Goal: Navigation & Orientation: Find specific page/section

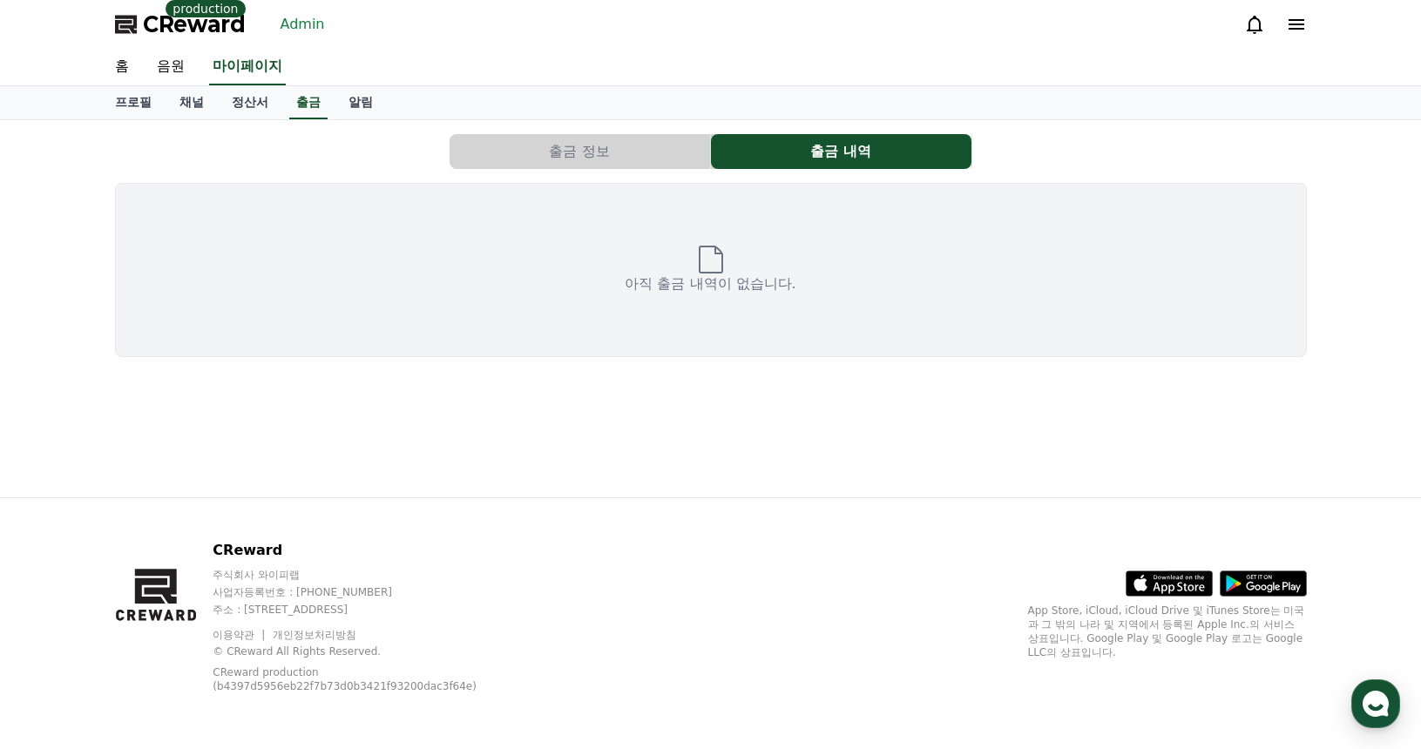
click at [306, 24] on link "Admin" at bounding box center [303, 24] width 58 height 28
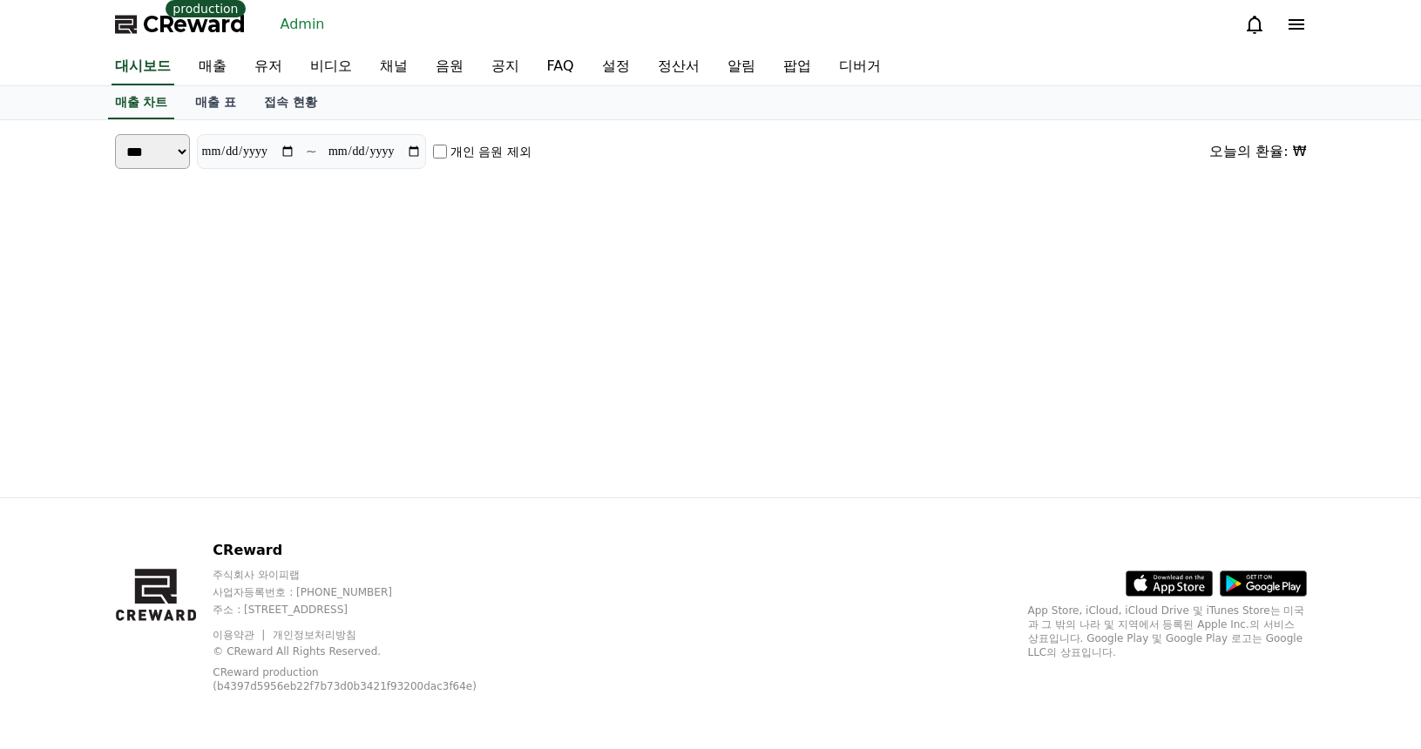
click at [410, 271] on div "**********" at bounding box center [711, 308] width 1220 height 377
click at [251, 74] on link "유저" at bounding box center [268, 67] width 56 height 37
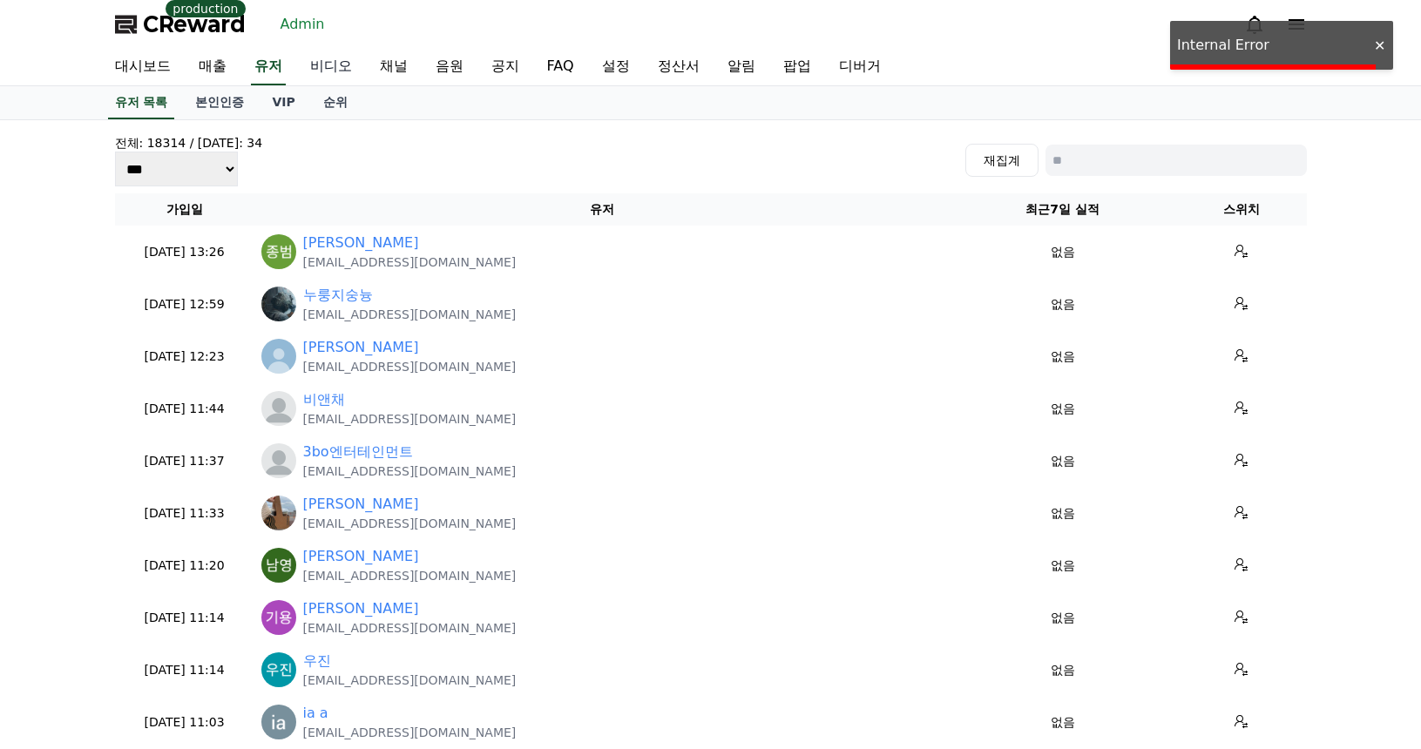
click at [322, 66] on link "비디오" at bounding box center [331, 67] width 70 height 37
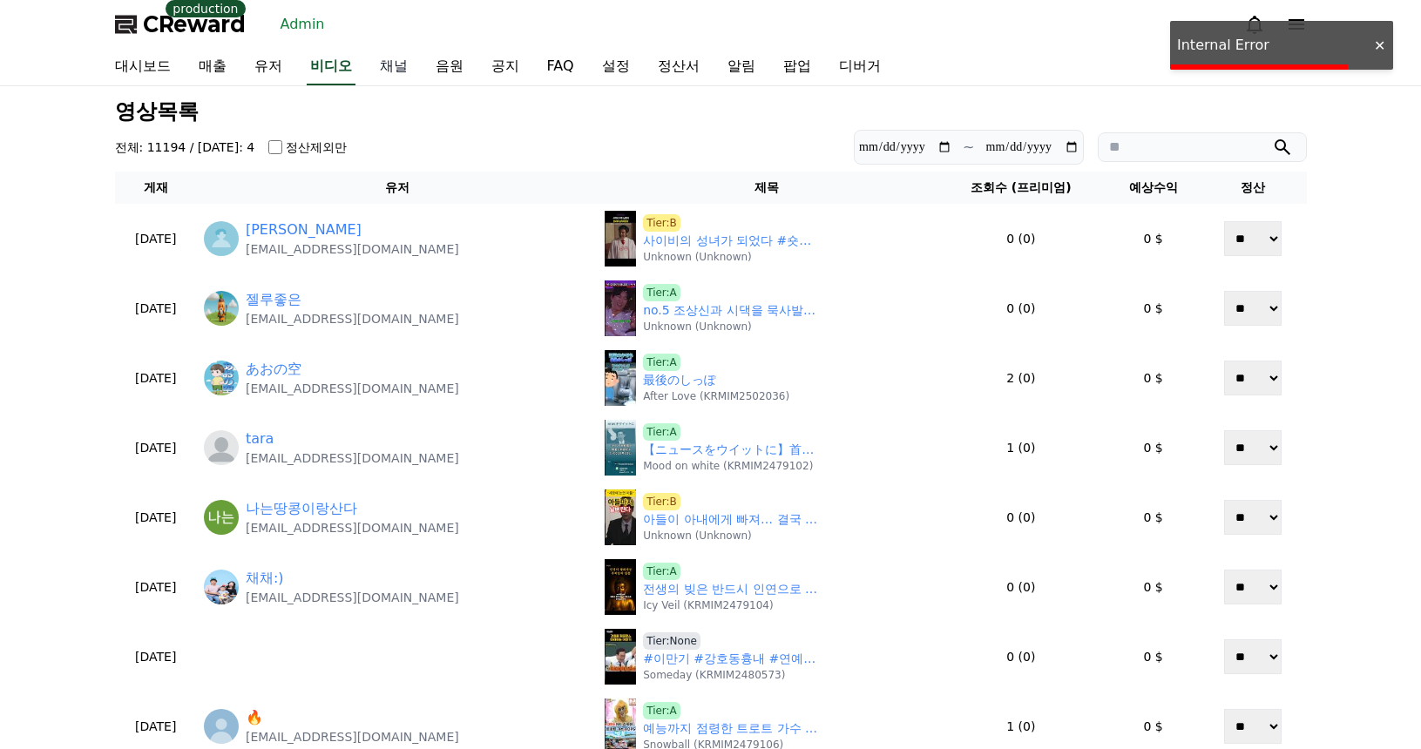
click at [394, 64] on link "채널" at bounding box center [394, 67] width 56 height 37
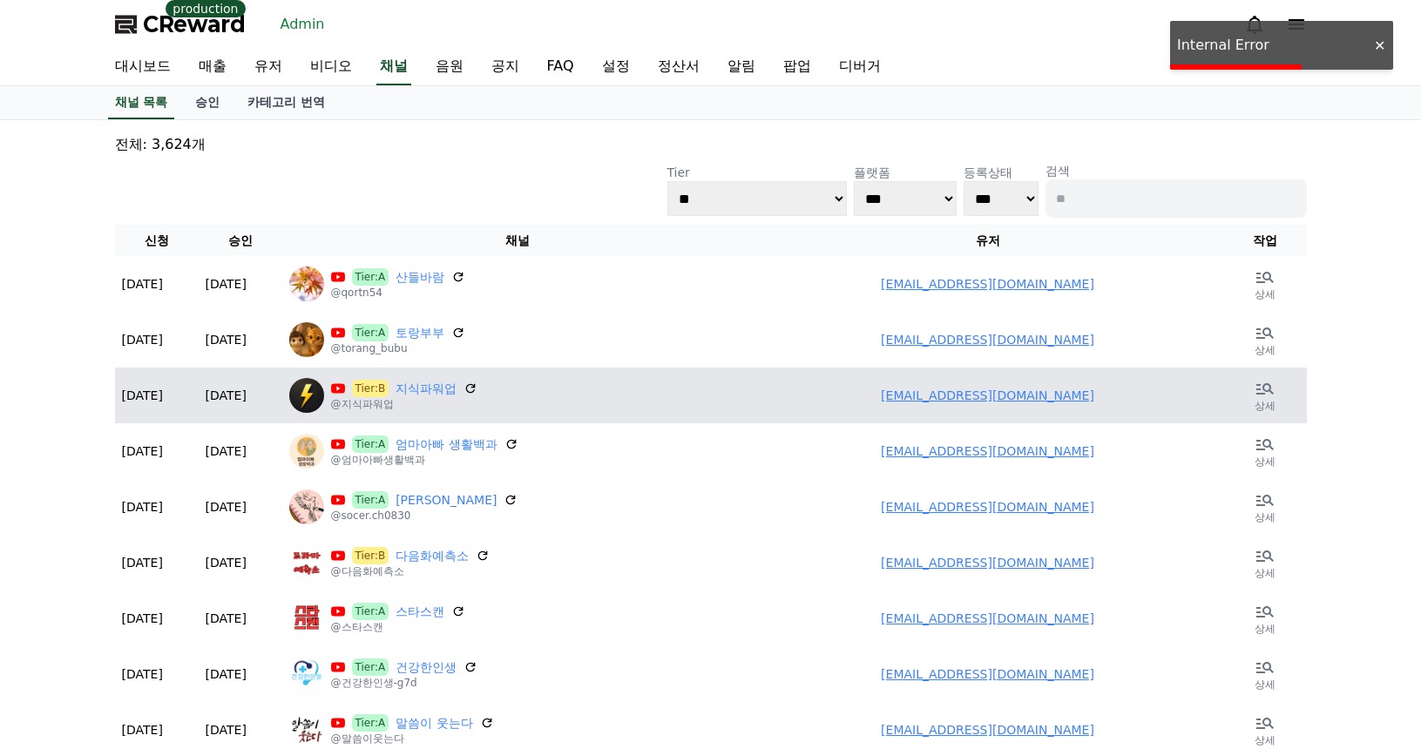
click at [721, 381] on div "Tier:B 지식파워업 @지식파워업" at bounding box center [517, 395] width 457 height 35
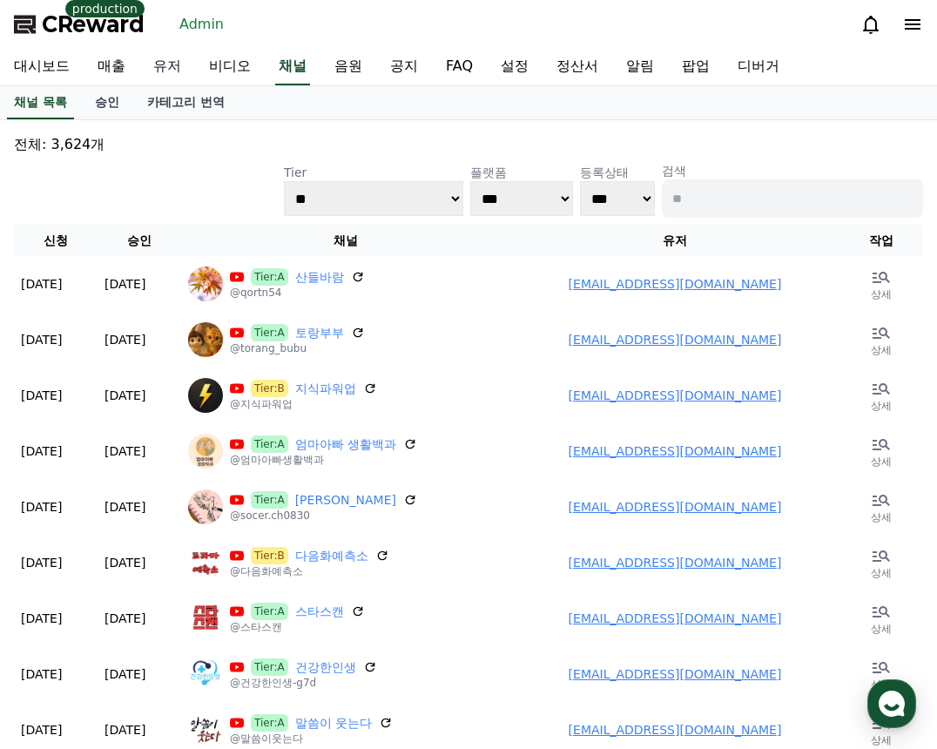
click at [171, 70] on link "유저" at bounding box center [167, 67] width 56 height 37
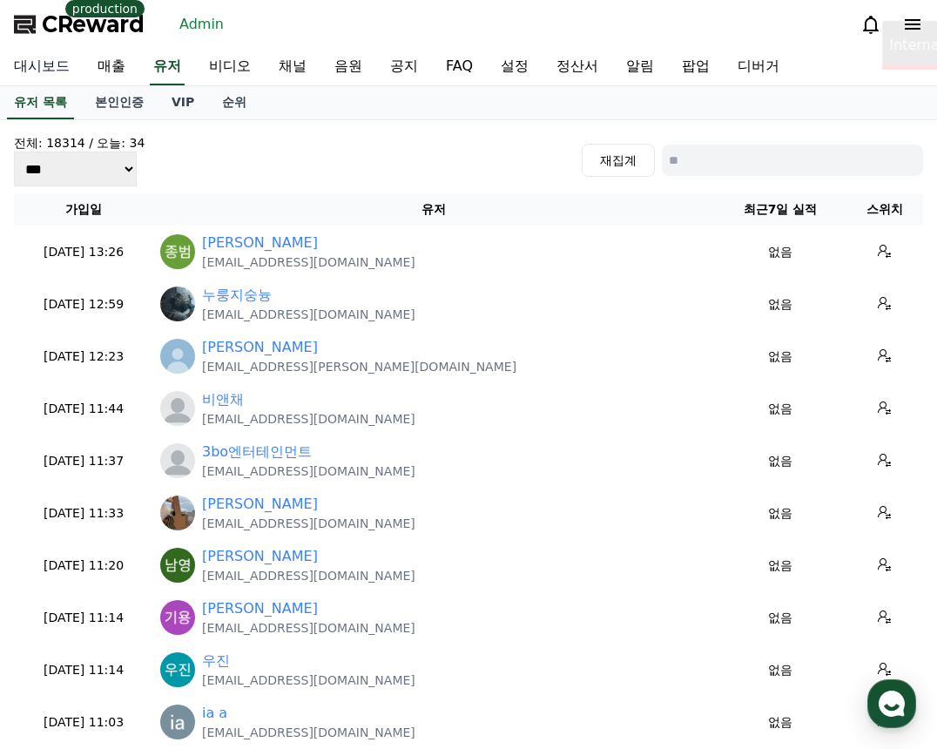
click at [53, 67] on link "대시보드" at bounding box center [42, 67] width 84 height 37
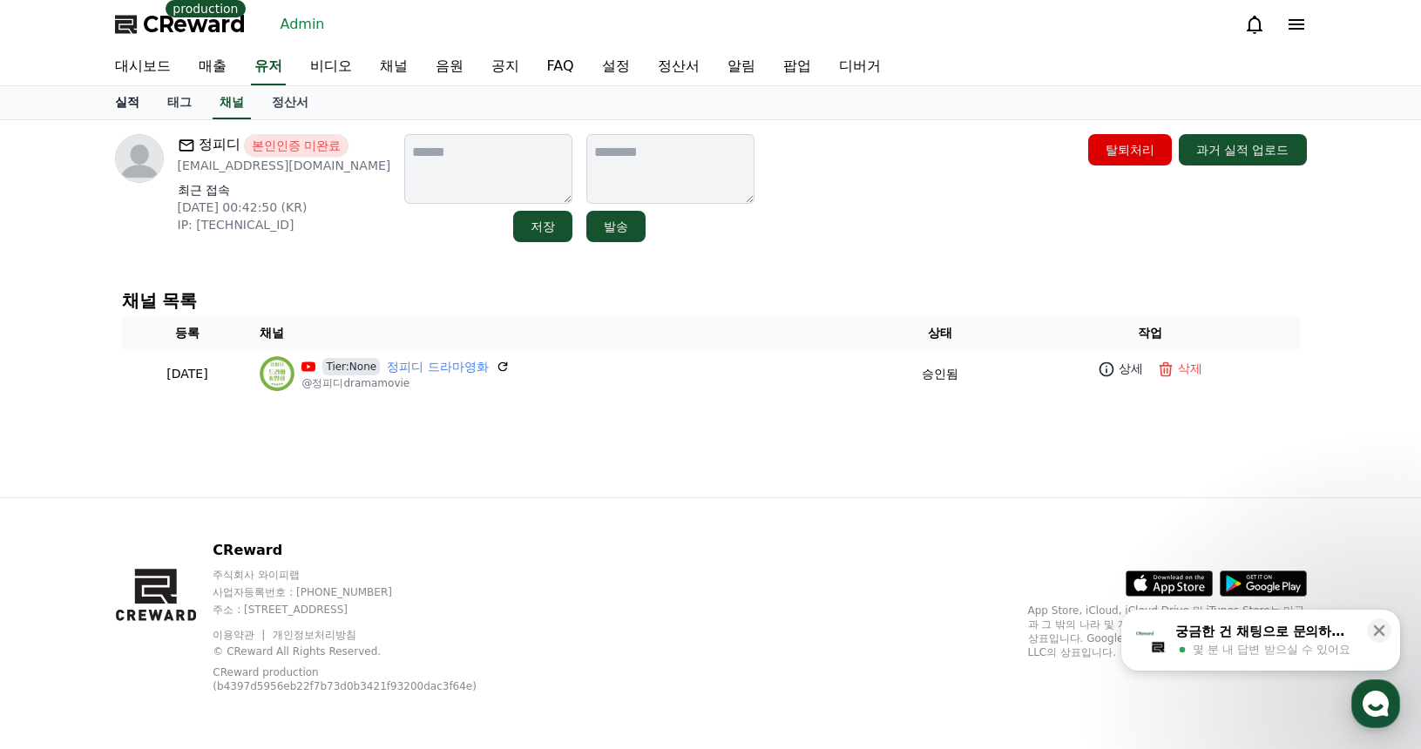
click at [124, 109] on link "실적" at bounding box center [127, 102] width 52 height 33
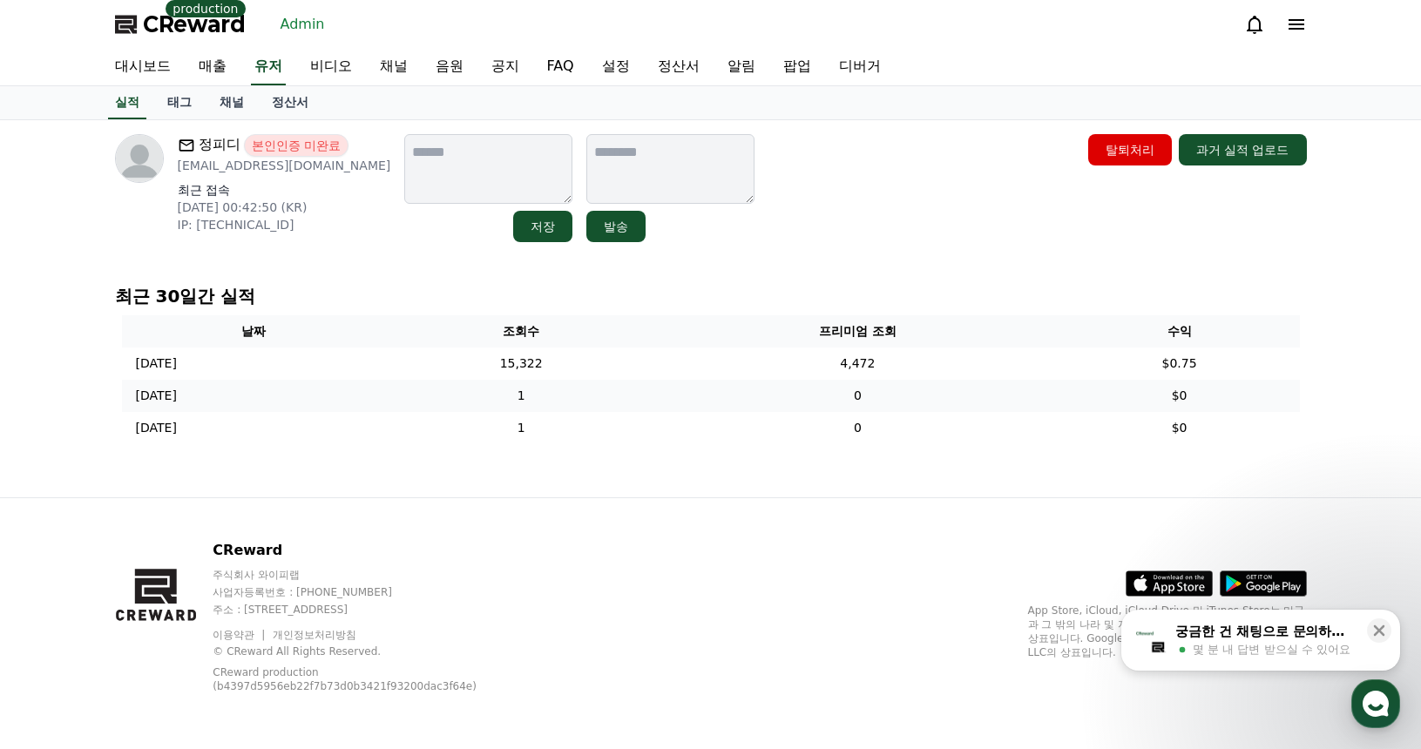
click at [567, 403] on td "1" at bounding box center [521, 396] width 270 height 32
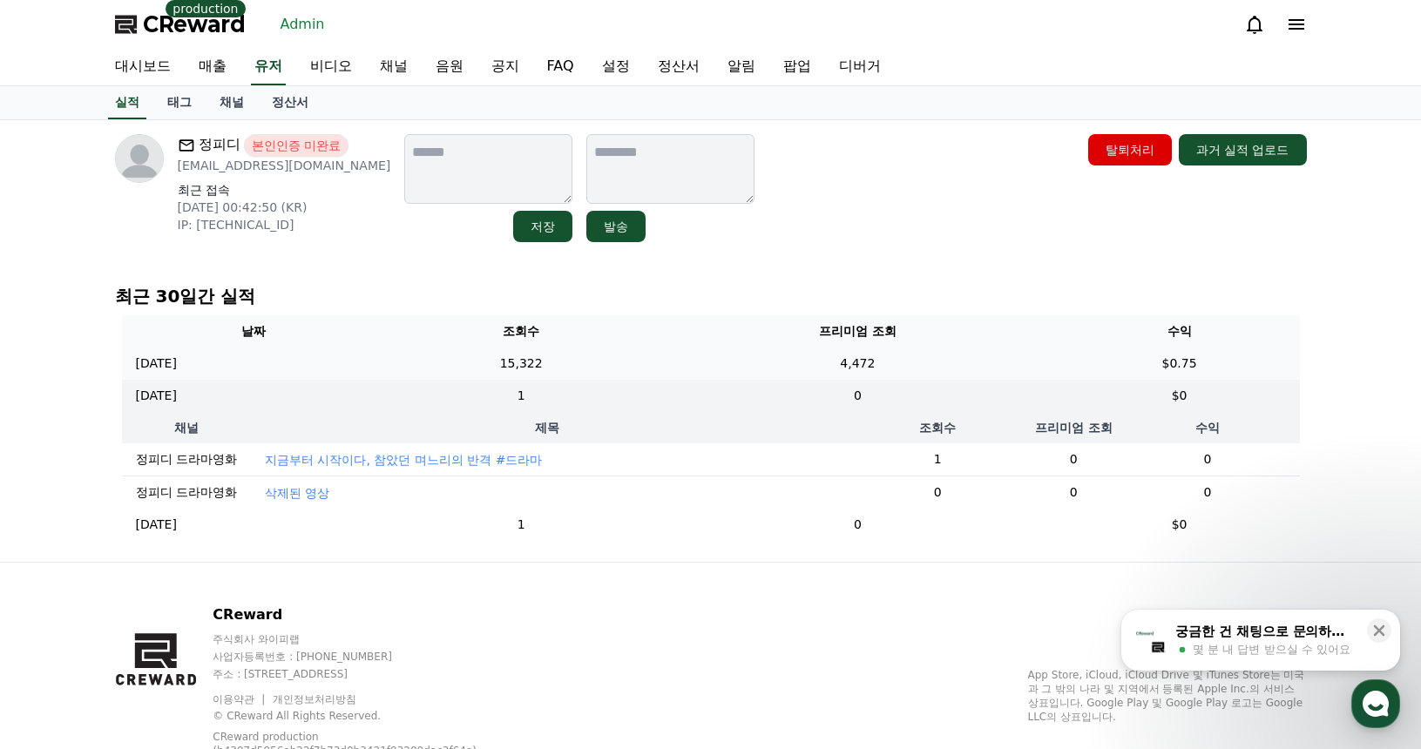
click at [586, 360] on td "15,322" at bounding box center [521, 364] width 270 height 32
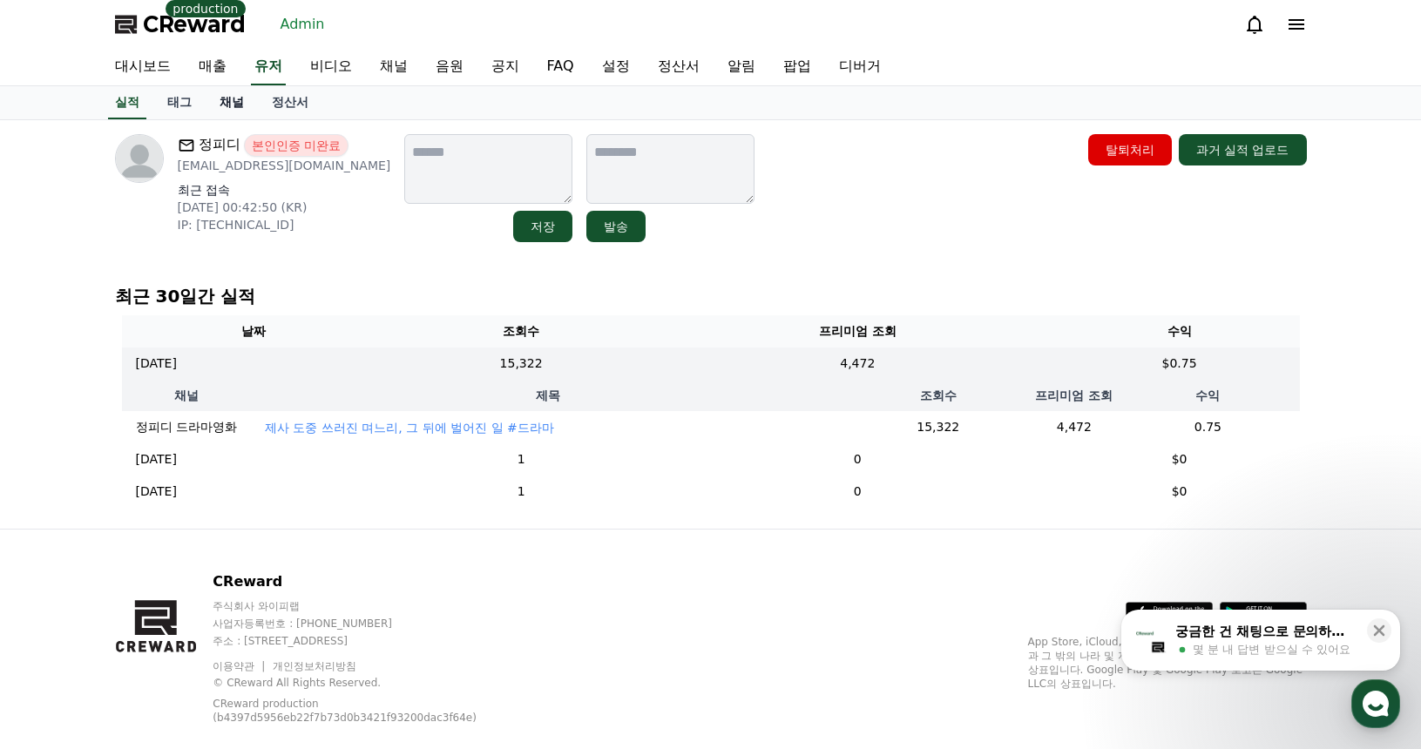
click at [223, 99] on link "채널" at bounding box center [232, 102] width 52 height 33
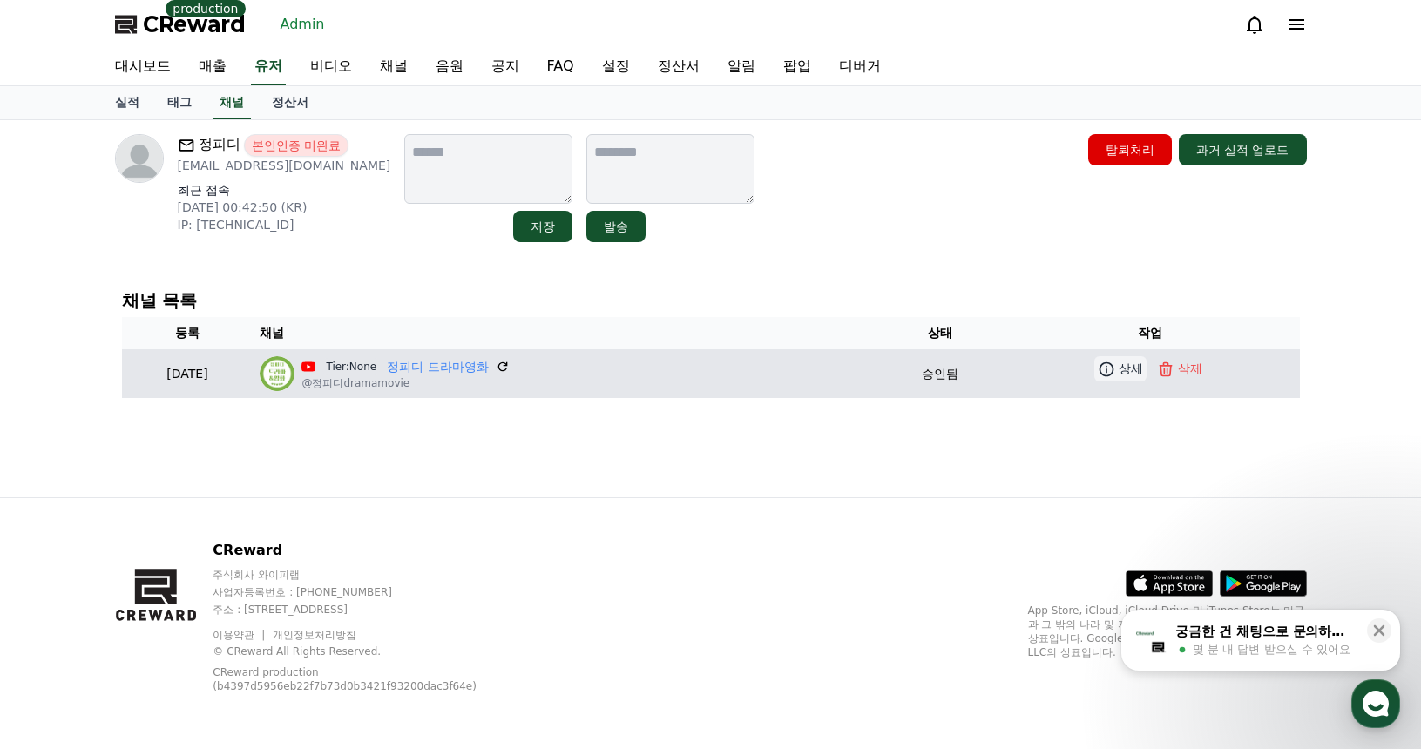
click at [1111, 371] on icon at bounding box center [1106, 369] width 17 height 17
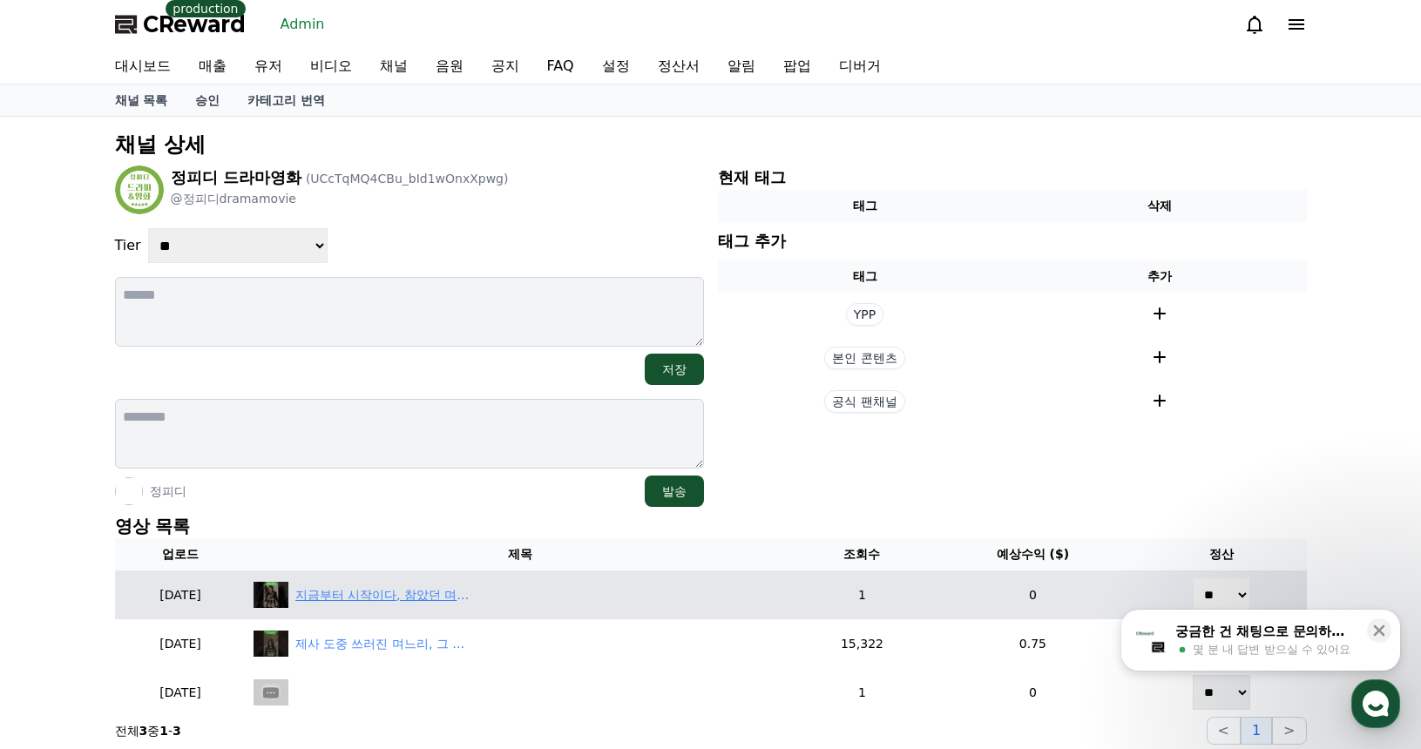
click at [416, 592] on div "지금부터 시작이다, 참았던 며느리의 반격 #드라마" at bounding box center [382, 595] width 174 height 18
